Goal: Find specific page/section: Find specific page/section

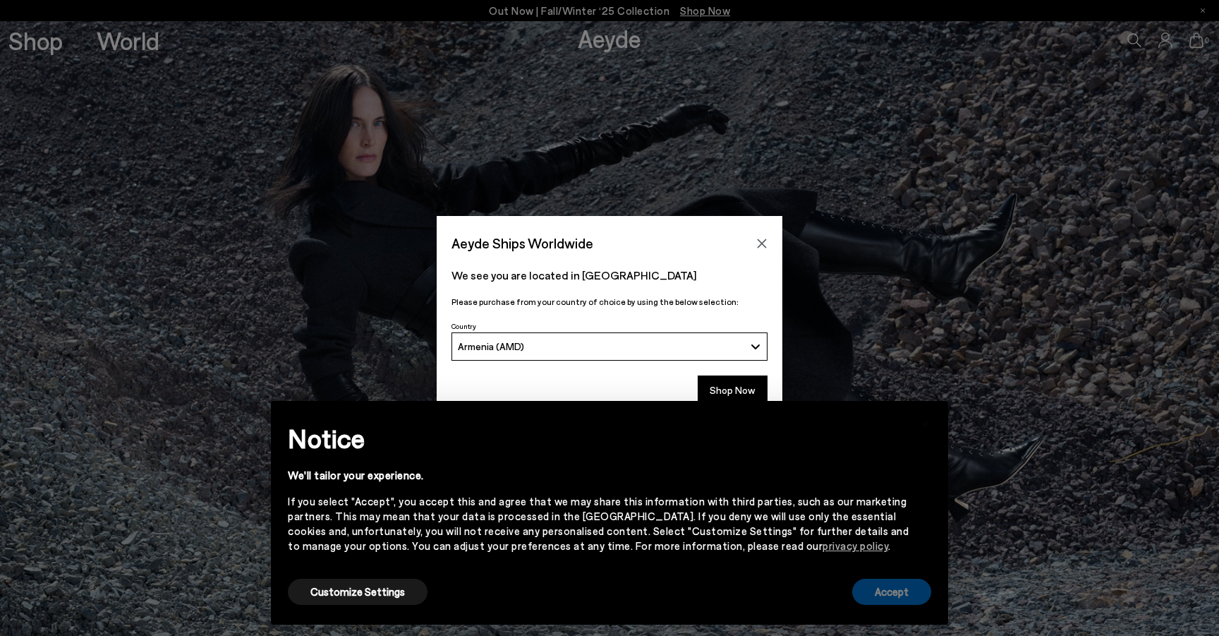
click at [918, 595] on button "Accept" at bounding box center [891, 592] width 79 height 26
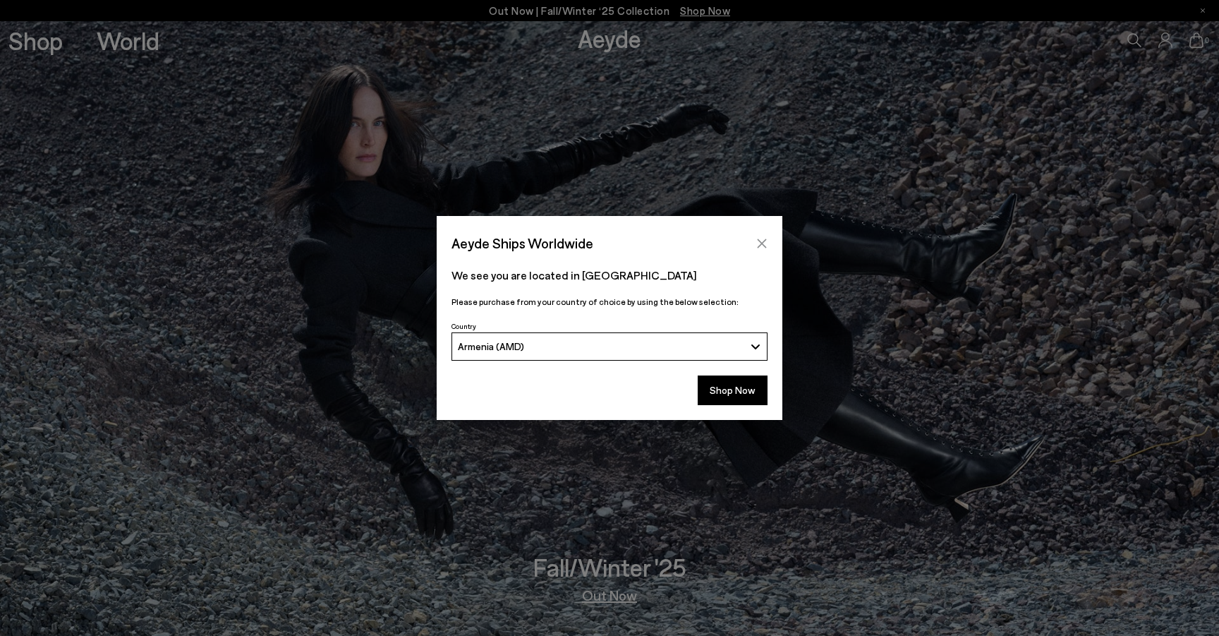
click at [758, 243] on icon "Close" at bounding box center [761, 243] width 11 height 11
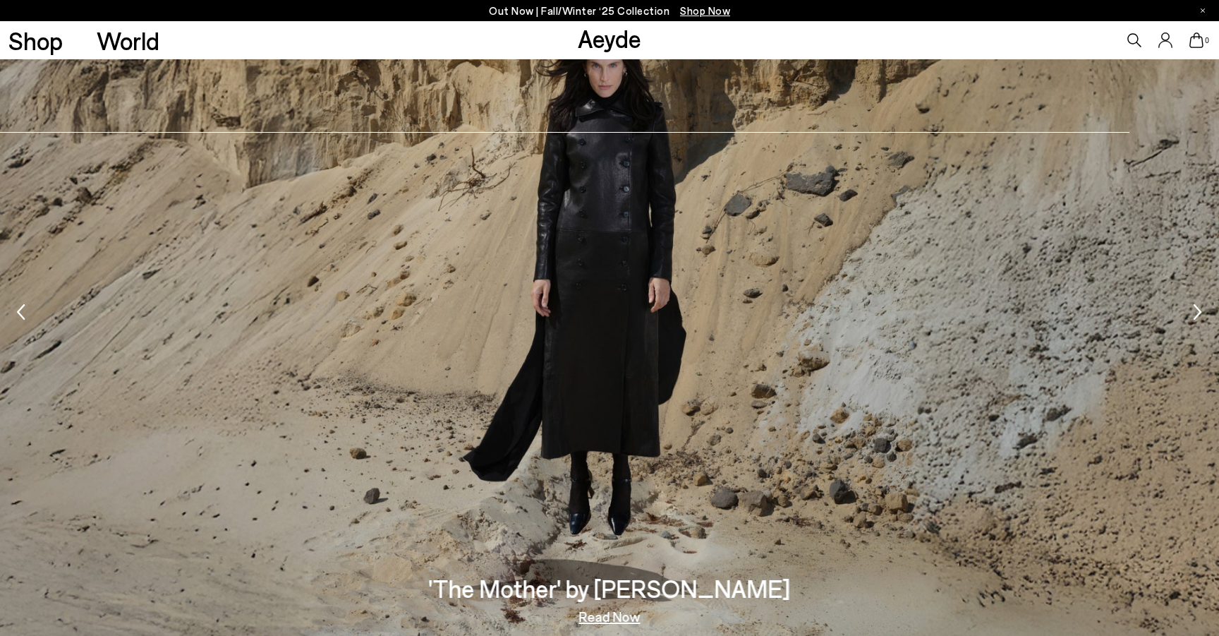
scroll to position [2775, 0]
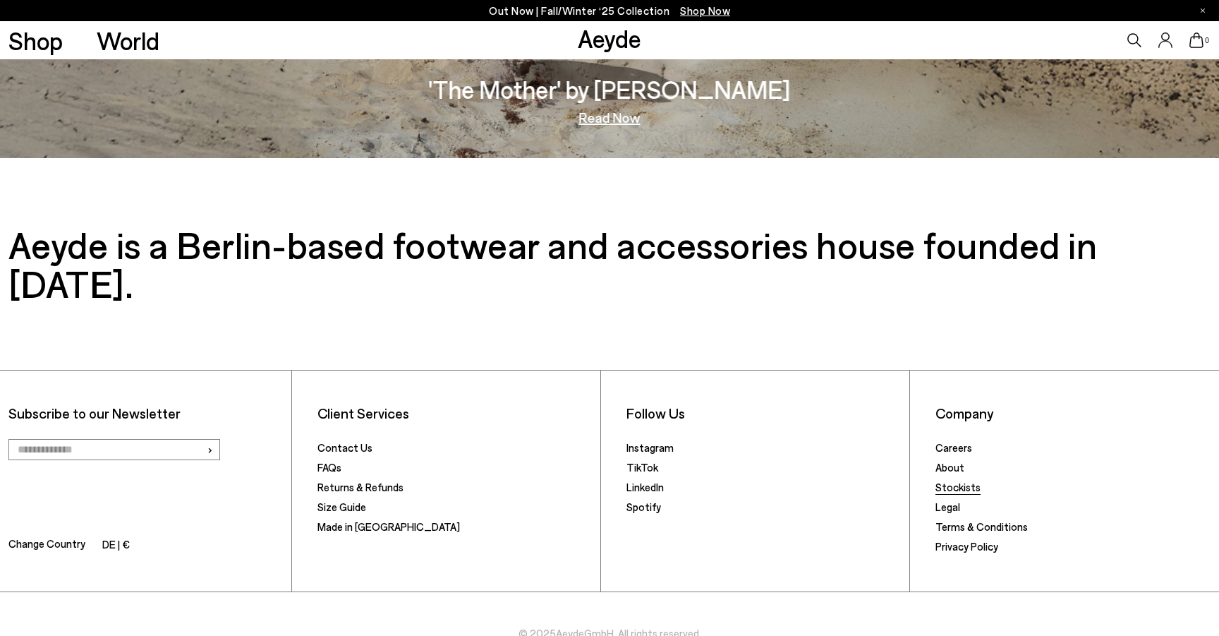
click at [950, 480] on link "Stockists" at bounding box center [958, 486] width 45 height 13
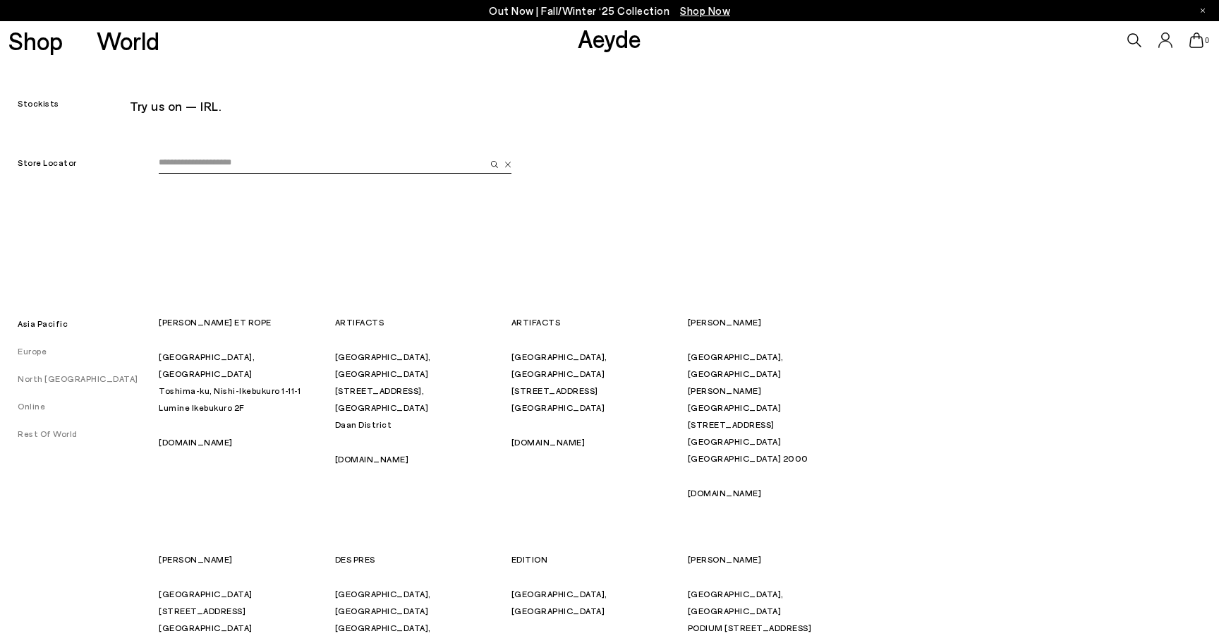
click at [204, 162] on input "email" at bounding box center [322, 162] width 327 height 21
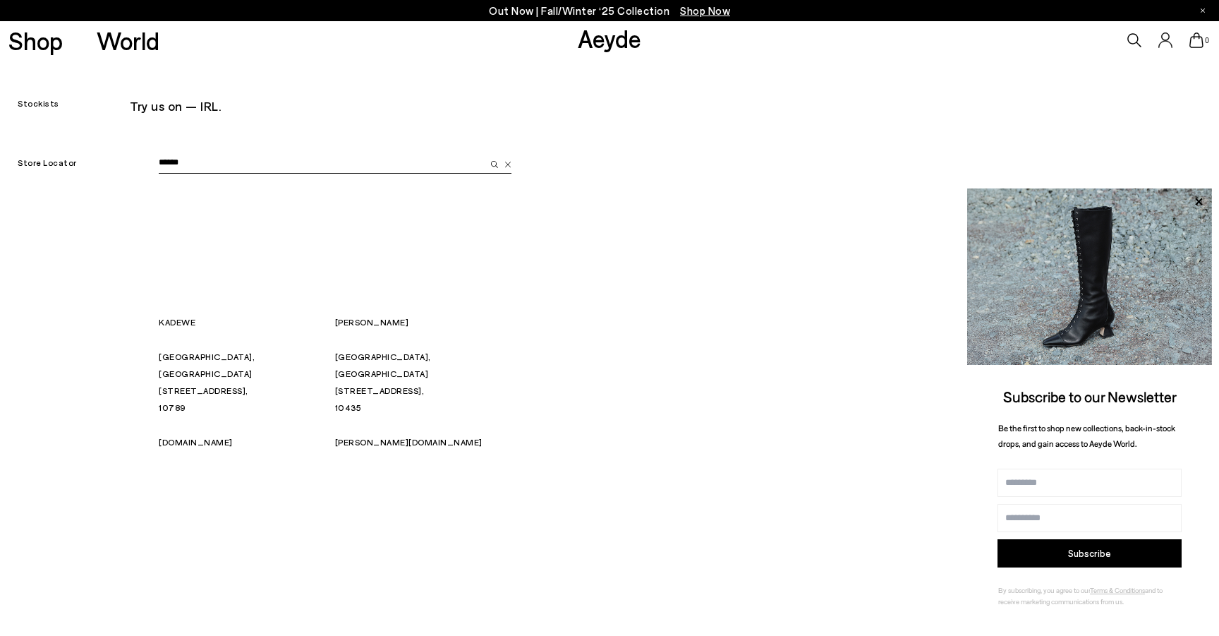
type input "******"
